Goal: Information Seeking & Learning: Learn about a topic

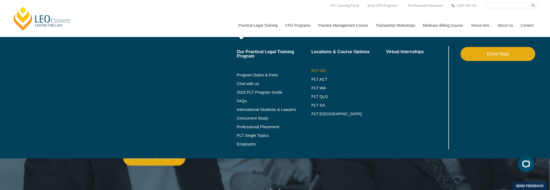
click at [314, 70] on link "PLT VIC" at bounding box center [348, 71] width 75 height 4
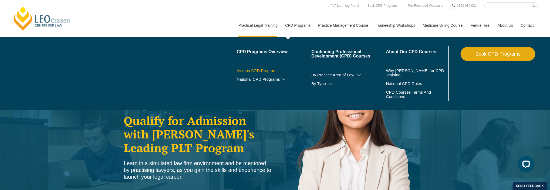
click at [262, 72] on link "Victoria CPD Programs" at bounding box center [274, 71] width 75 height 4
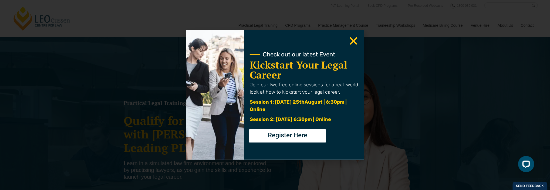
click at [357, 41] on icon "Close" at bounding box center [353, 41] width 11 height 11
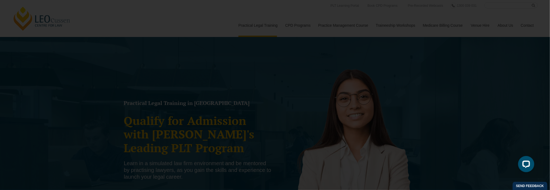
click at [351, 39] on use "Close" at bounding box center [354, 41] width 8 height 8
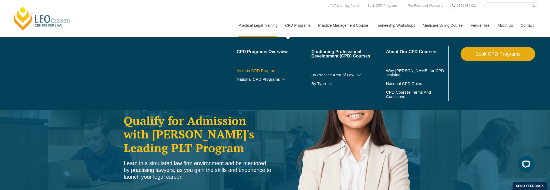
click at [265, 70] on link "Victoria CPD Programs" at bounding box center [274, 71] width 75 height 4
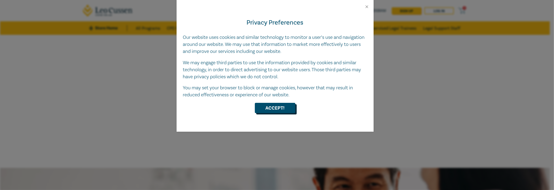
click at [266, 106] on button "Accept!" at bounding box center [275, 108] width 41 height 10
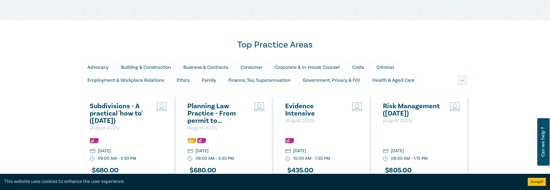
scroll to position [429, 0]
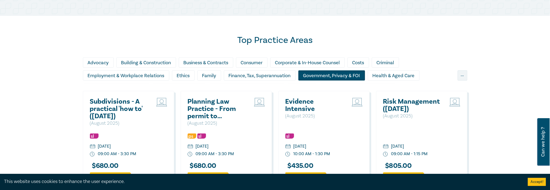
click at [347, 75] on div "Government, Privacy & FOI" at bounding box center [331, 75] width 67 height 10
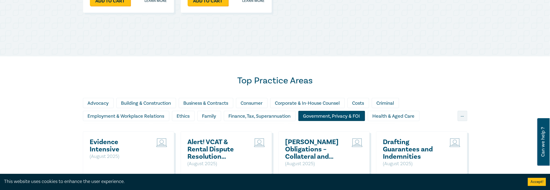
scroll to position [402, 0]
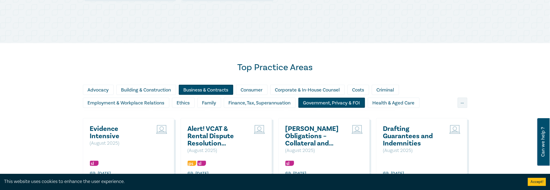
click at [208, 92] on div "Business & Contracts" at bounding box center [206, 90] width 55 height 10
click at [223, 87] on div "Business & Contracts" at bounding box center [206, 90] width 55 height 10
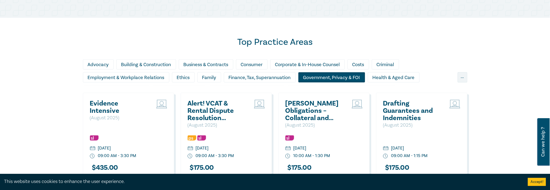
scroll to position [429, 0]
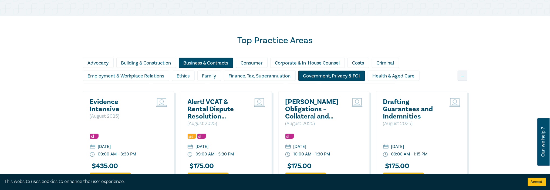
click at [219, 61] on div "Business & Contracts" at bounding box center [206, 63] width 55 height 10
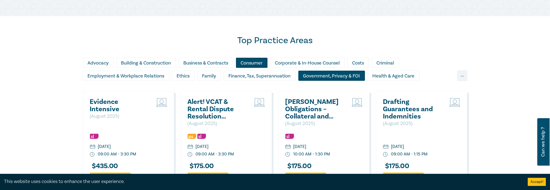
click at [243, 64] on div "Consumer" at bounding box center [252, 63] width 32 height 10
click at [223, 66] on div "Business & Contracts" at bounding box center [206, 63] width 55 height 10
click at [140, 34] on div "Top Practice Areas Advocacy Building & Construction Business & Contracts Consum…" at bounding box center [275, 136] width 550 height 240
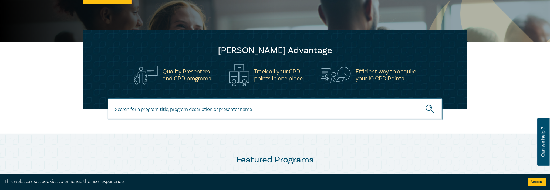
scroll to position [161, 0]
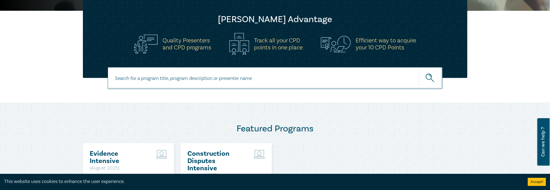
click at [127, 73] on input at bounding box center [275, 78] width 335 height 22
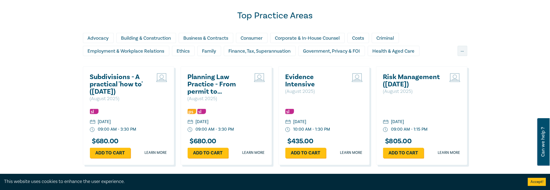
scroll to position [442, 0]
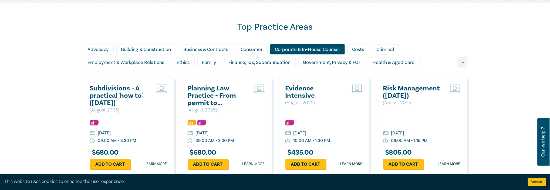
click at [290, 48] on div "Corporate & In-House Counsel" at bounding box center [307, 49] width 75 height 10
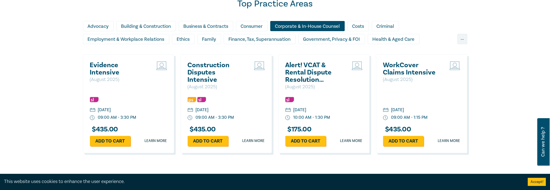
scroll to position [460, 0]
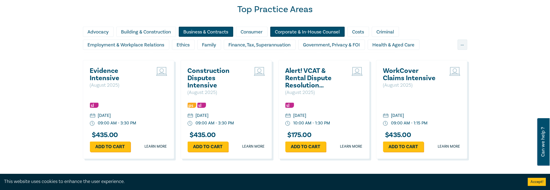
click at [209, 30] on div "Business & Contracts" at bounding box center [206, 32] width 55 height 10
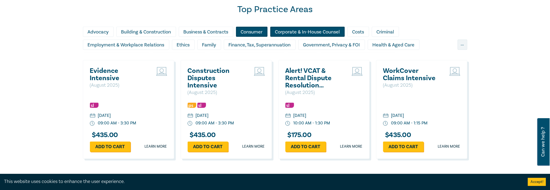
click at [241, 31] on div "Consumer" at bounding box center [252, 32] width 32 height 10
click at [278, 31] on div "Corporate & In-House Counsel" at bounding box center [307, 32] width 75 height 10
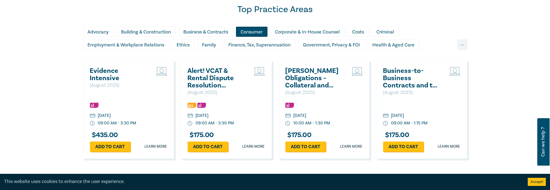
click at [256, 30] on div "Consumer" at bounding box center [252, 32] width 32 height 10
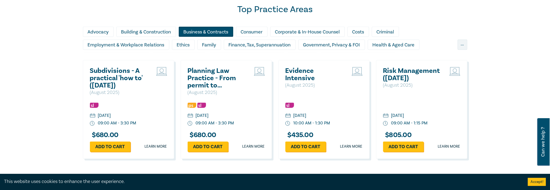
click at [209, 31] on div "Business & Contracts" at bounding box center [206, 32] width 55 height 10
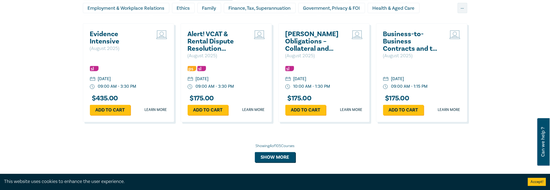
scroll to position [532, 0]
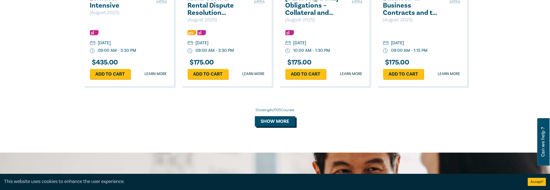
click at [286, 117] on button "Show more" at bounding box center [275, 121] width 41 height 10
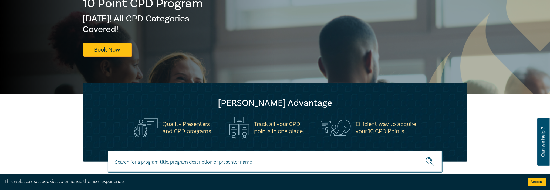
scroll to position [0, 0]
